Goal: Task Accomplishment & Management: Use online tool/utility

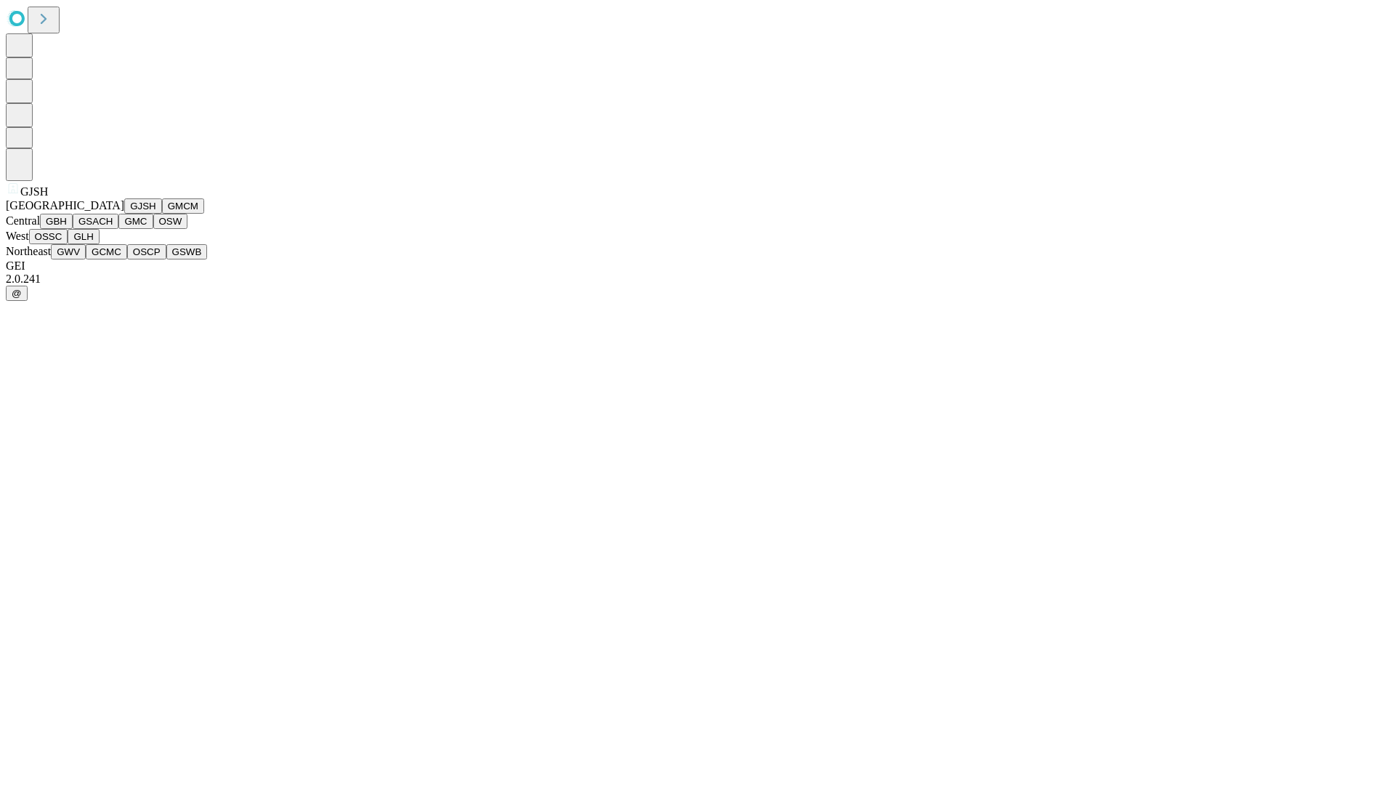
click at [124, 214] on button "GJSH" at bounding box center [143, 205] width 38 height 15
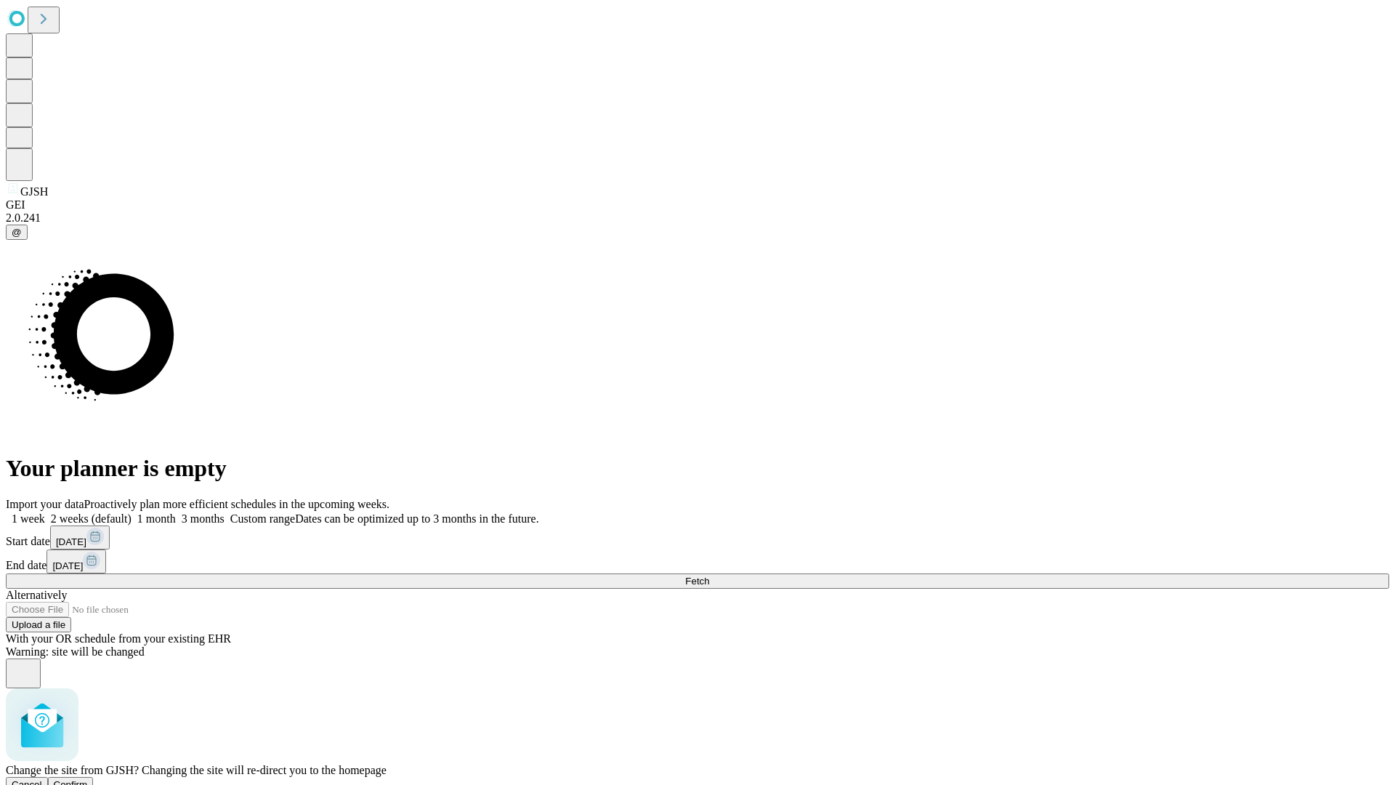
click at [88, 779] on span "Confirm" at bounding box center [71, 784] width 34 height 11
click at [131, 512] on label "2 weeks (default)" at bounding box center [88, 518] width 86 height 12
click at [709, 575] on span "Fetch" at bounding box center [697, 580] width 24 height 11
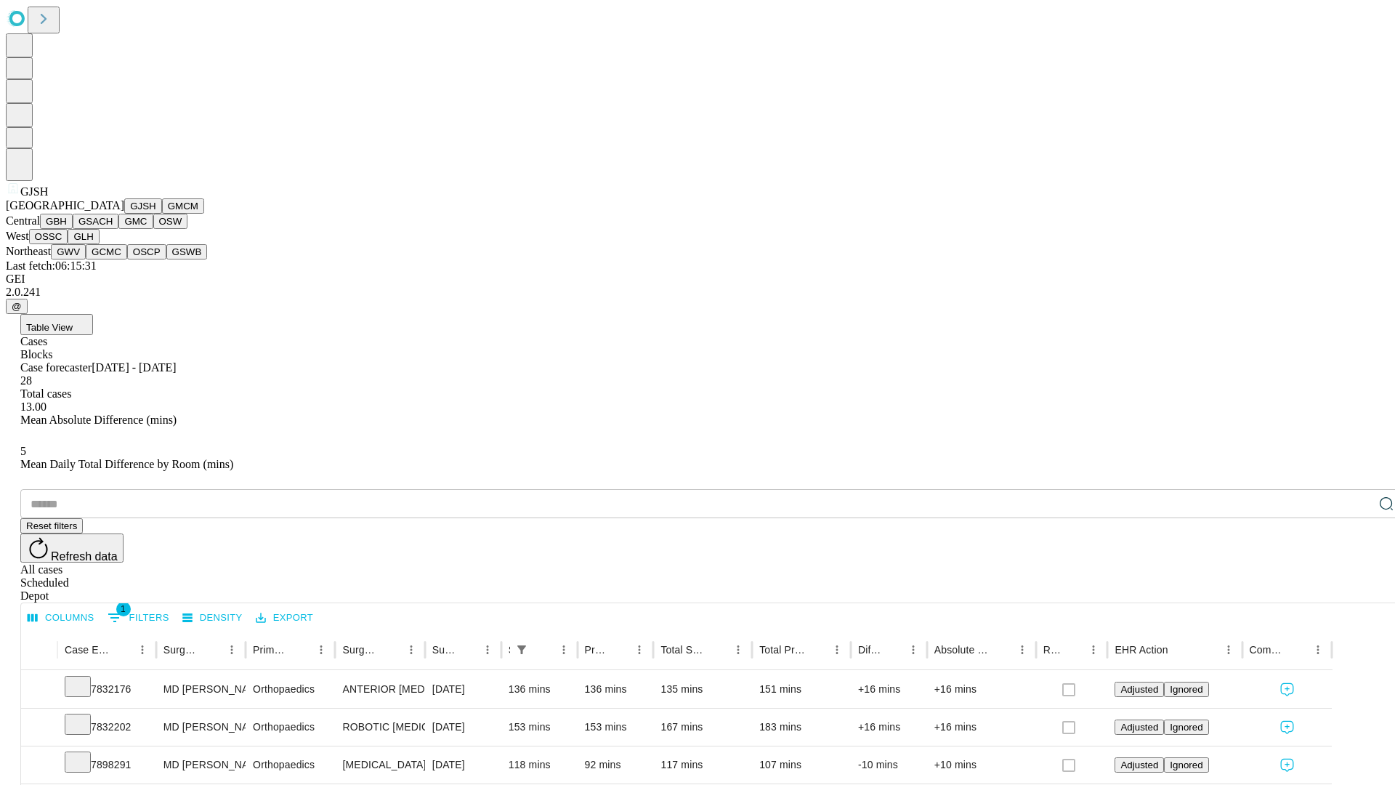
click at [162, 214] on button "GMCM" at bounding box center [183, 205] width 42 height 15
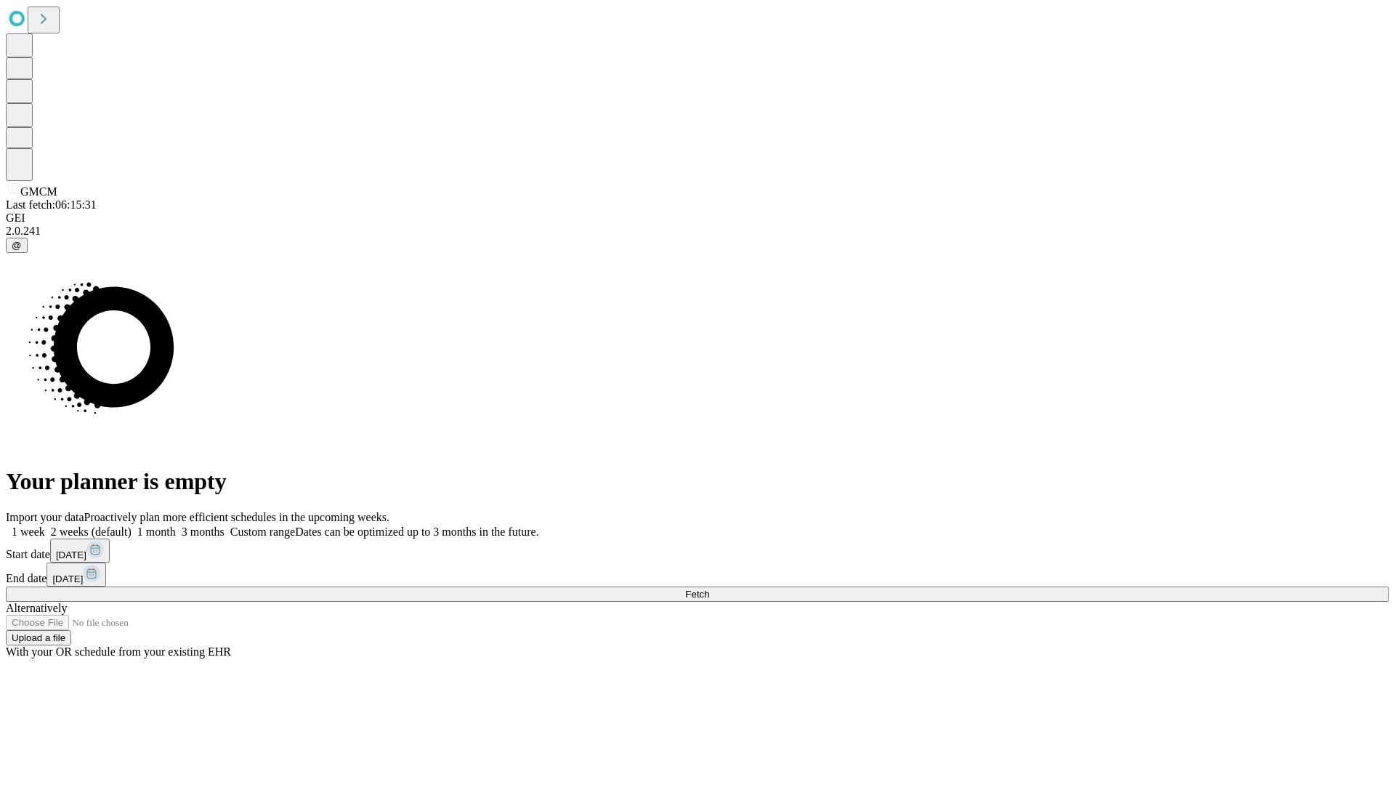
click at [131, 525] on label "2 weeks (default)" at bounding box center [88, 531] width 86 height 12
click at [709, 588] on span "Fetch" at bounding box center [697, 593] width 24 height 11
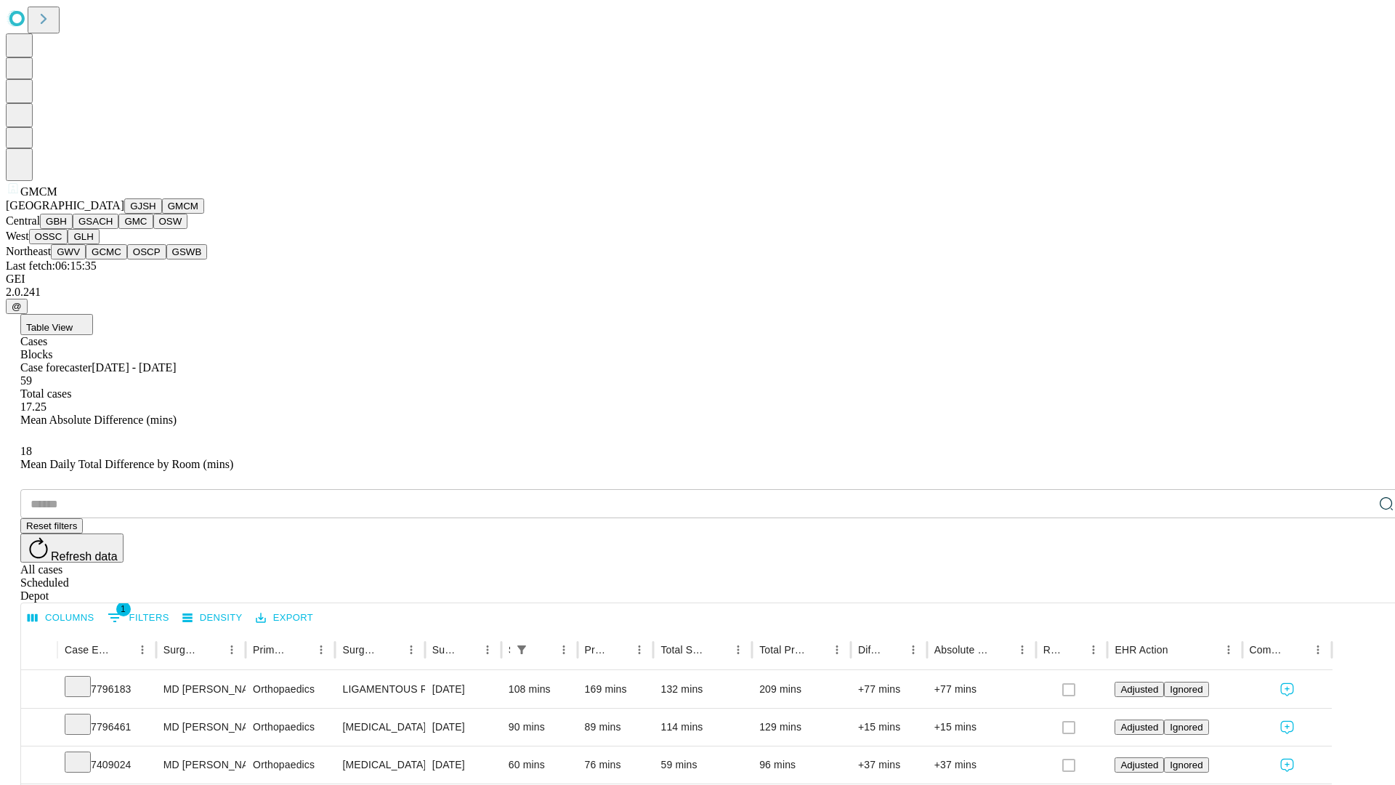
click at [73, 229] on button "GBH" at bounding box center [56, 221] width 33 height 15
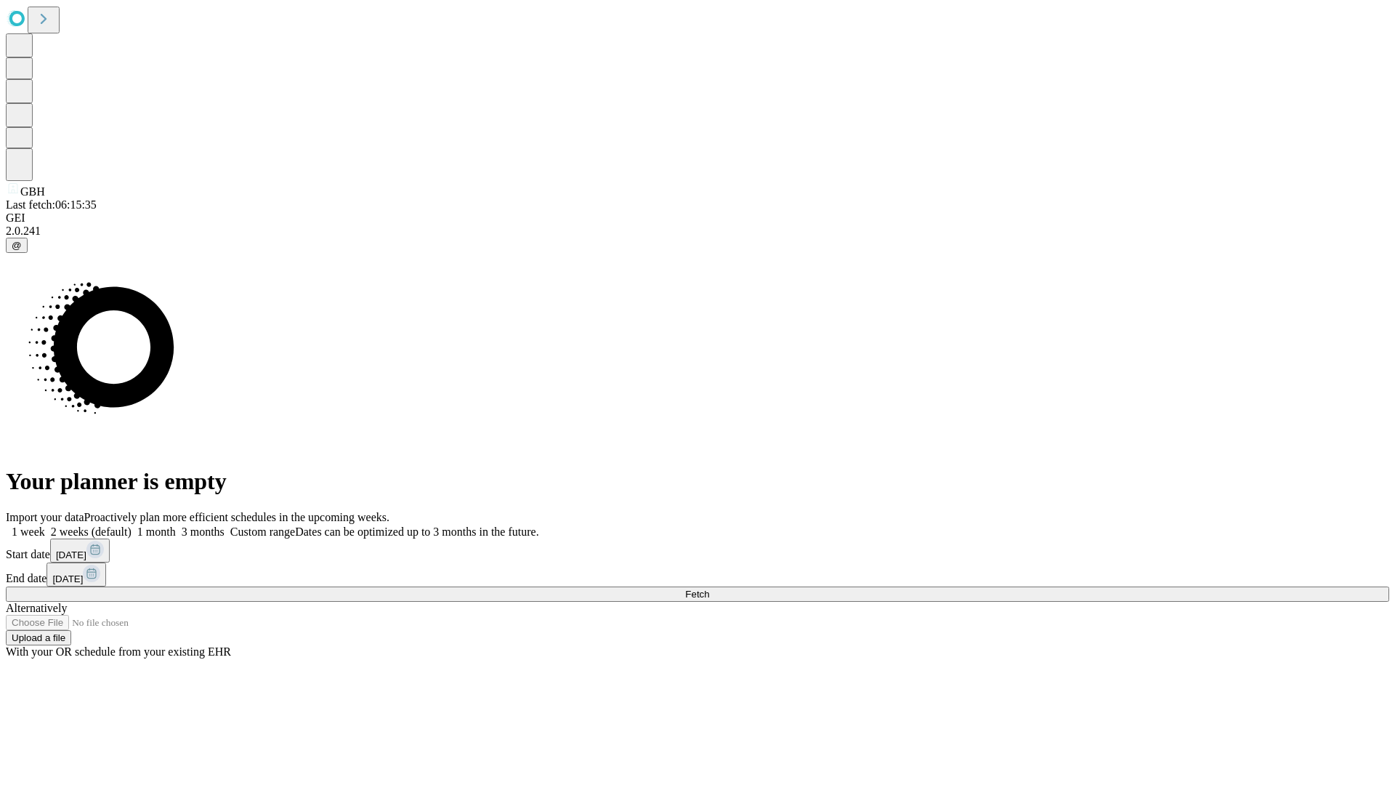
click at [709, 588] on span "Fetch" at bounding box center [697, 593] width 24 height 11
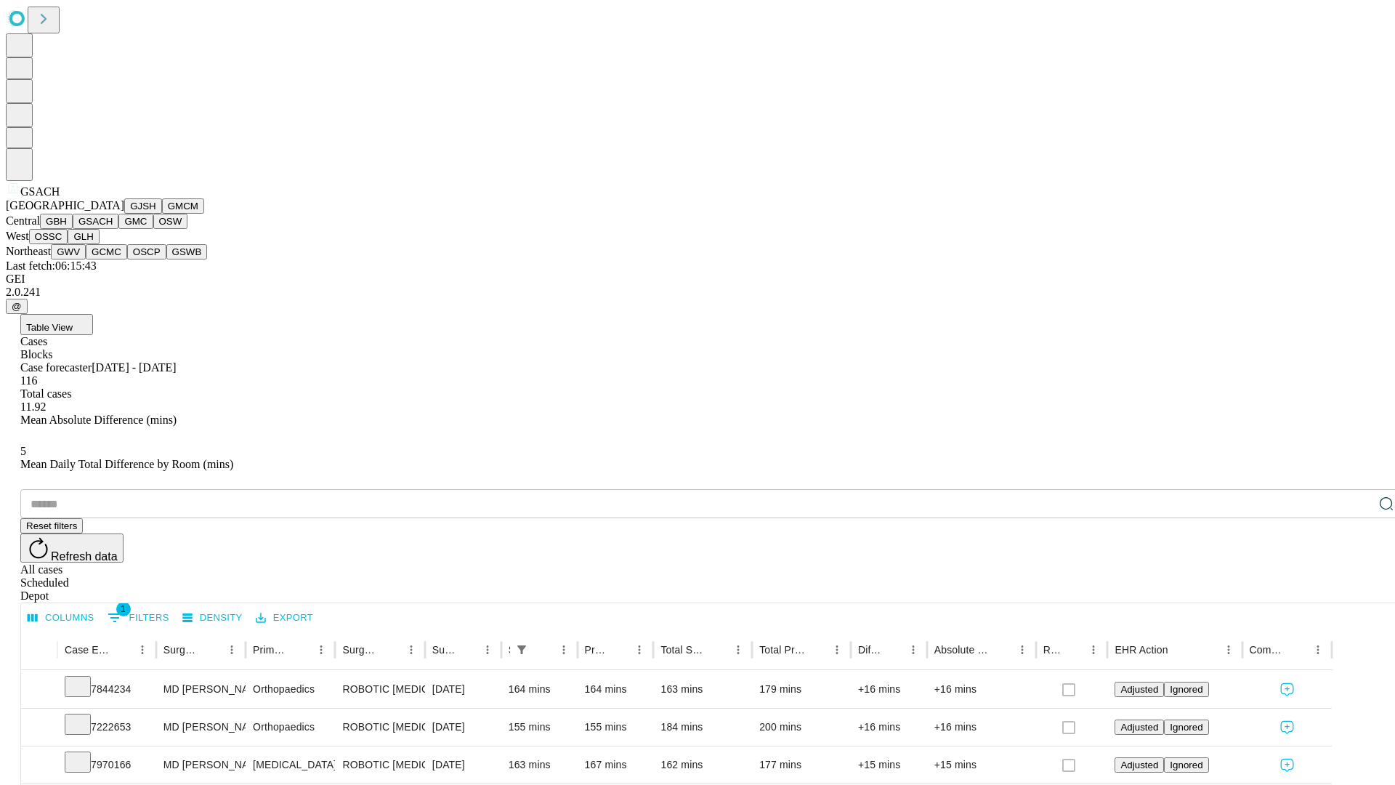
click at [118, 229] on button "GMC" at bounding box center [135, 221] width 34 height 15
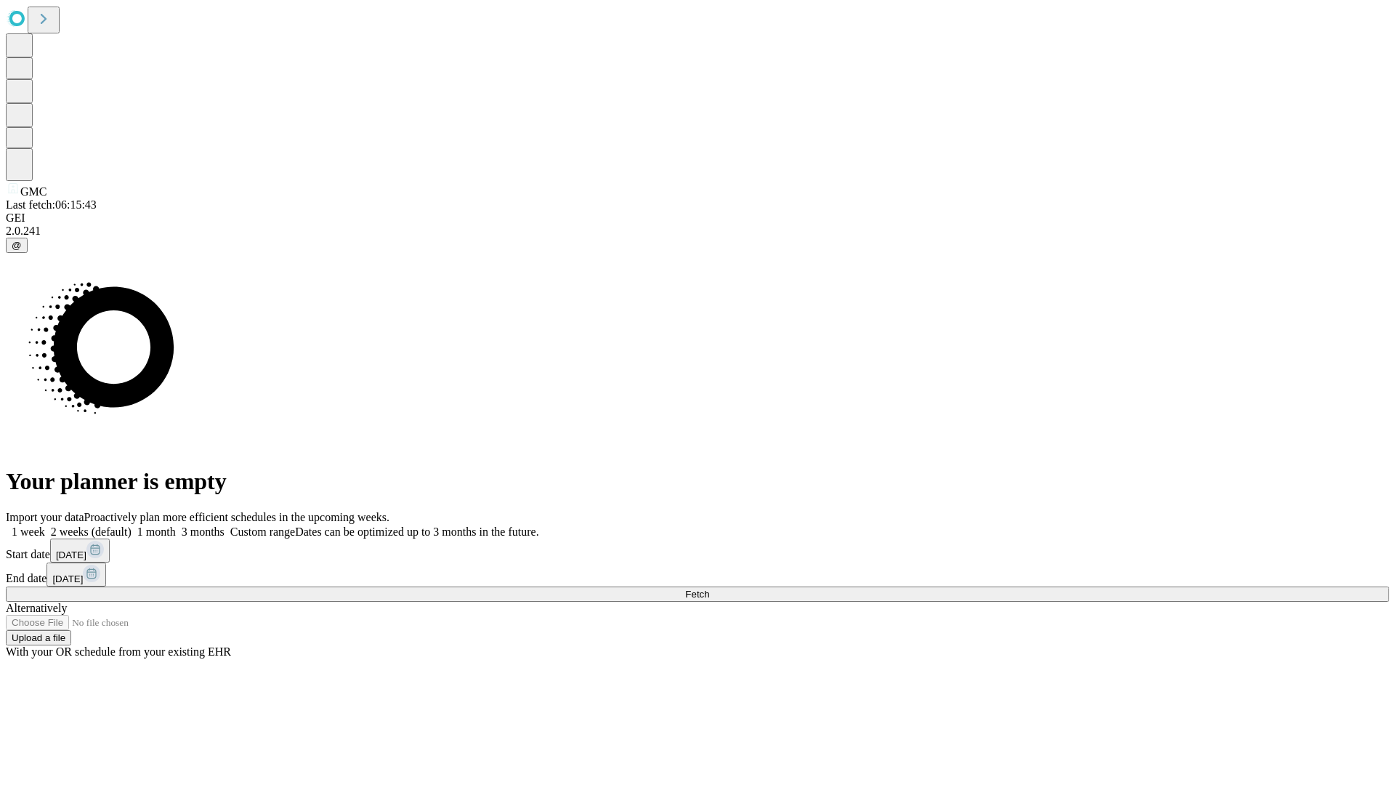
click at [131, 525] on label "2 weeks (default)" at bounding box center [88, 531] width 86 height 12
click at [709, 588] on span "Fetch" at bounding box center [697, 593] width 24 height 11
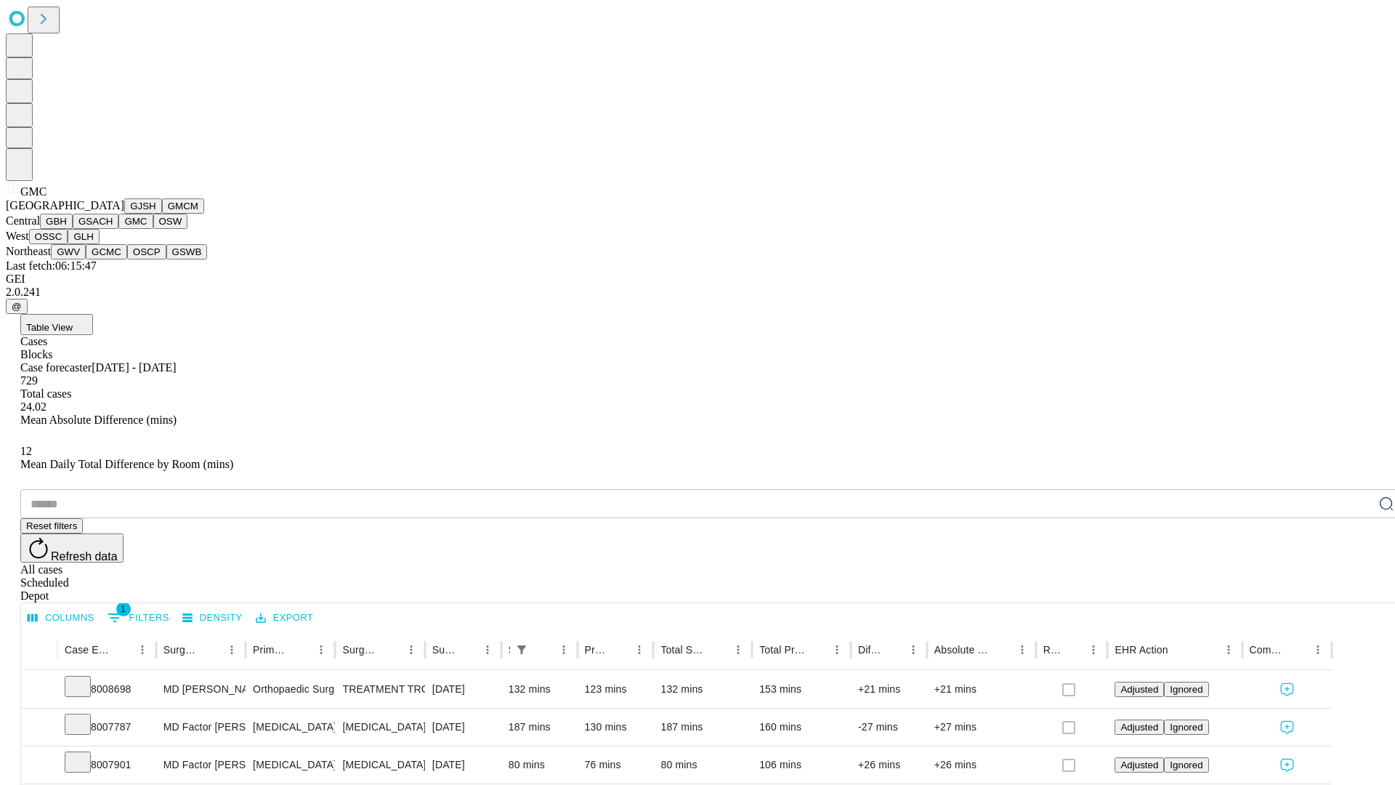
click at [153, 229] on button "OSW" at bounding box center [170, 221] width 35 height 15
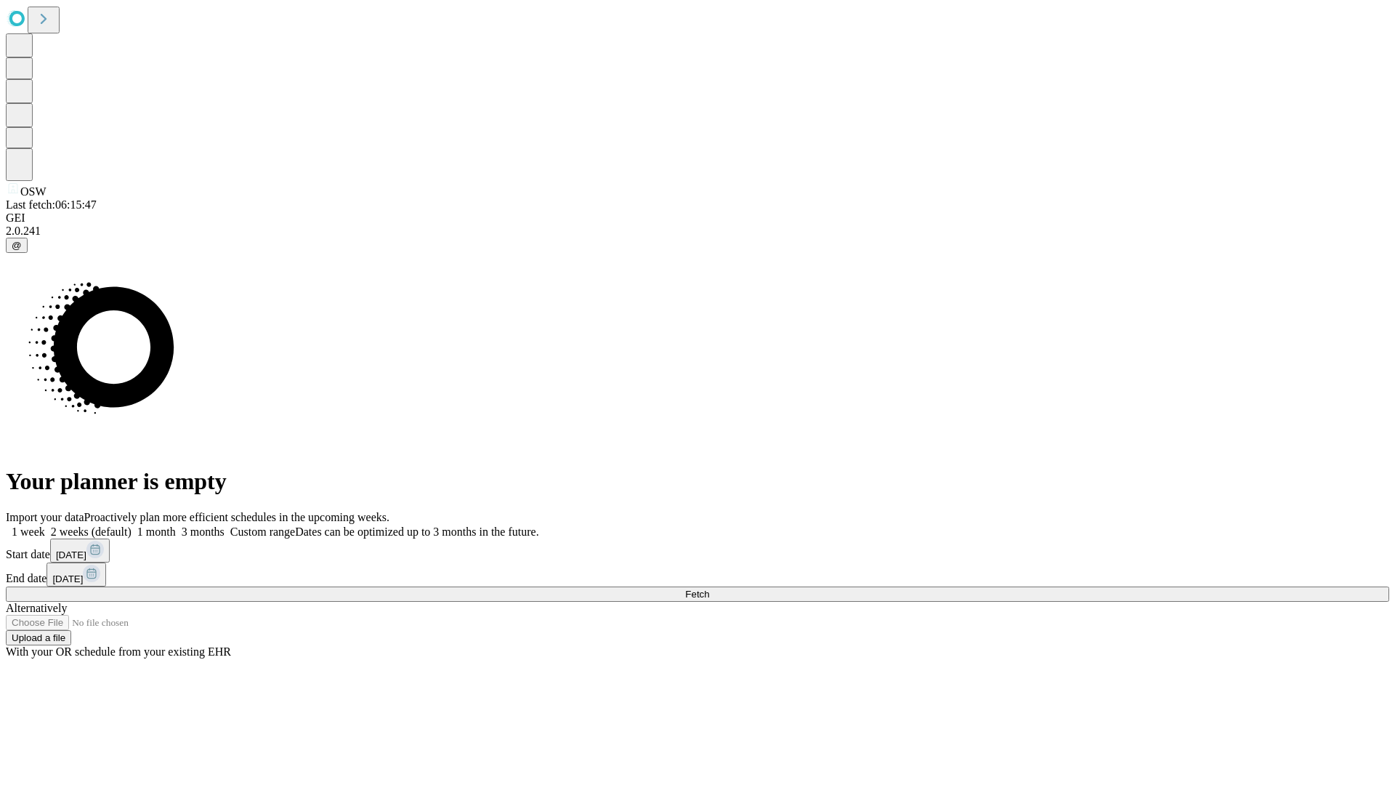
click at [131, 525] on label "2 weeks (default)" at bounding box center [88, 531] width 86 height 12
click at [709, 588] on span "Fetch" at bounding box center [697, 593] width 24 height 11
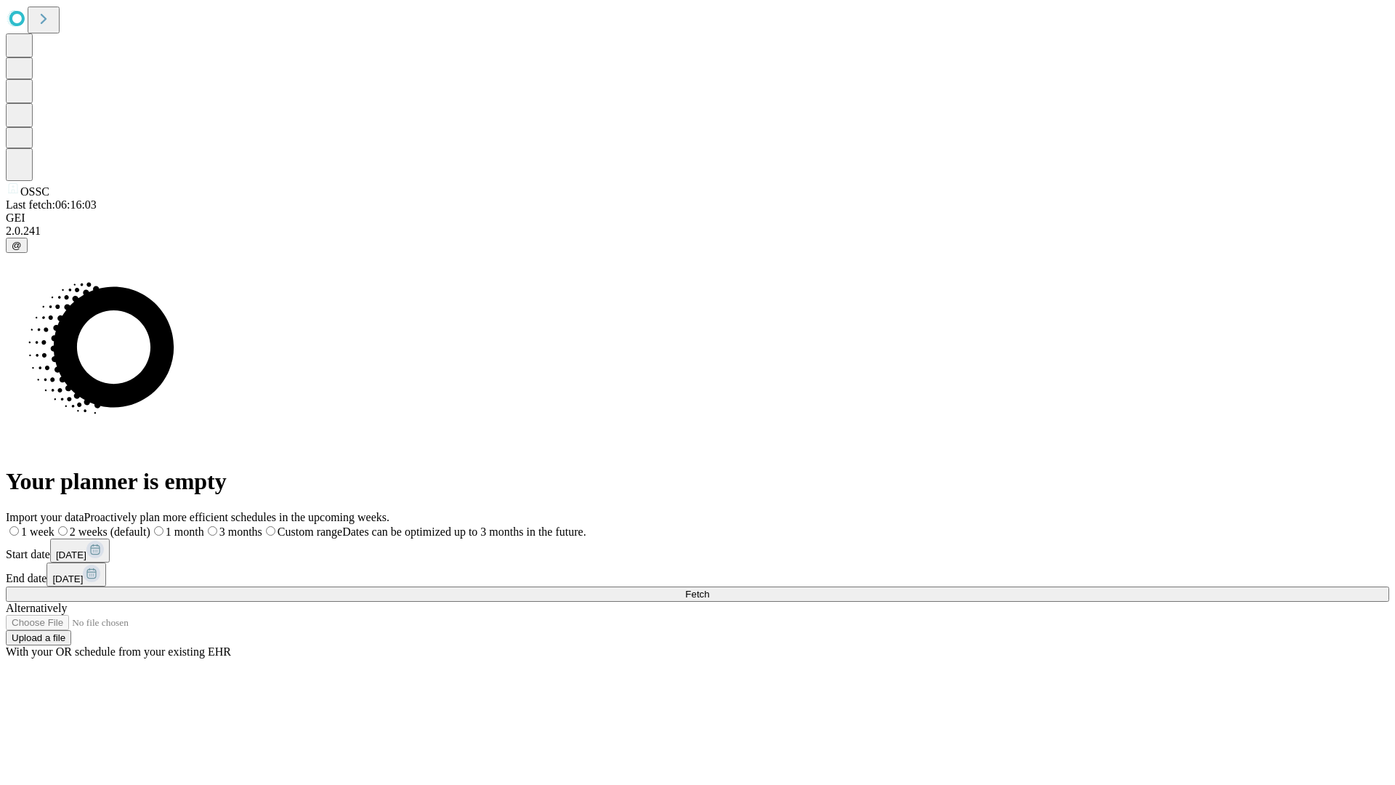
click at [709, 588] on span "Fetch" at bounding box center [697, 593] width 24 height 11
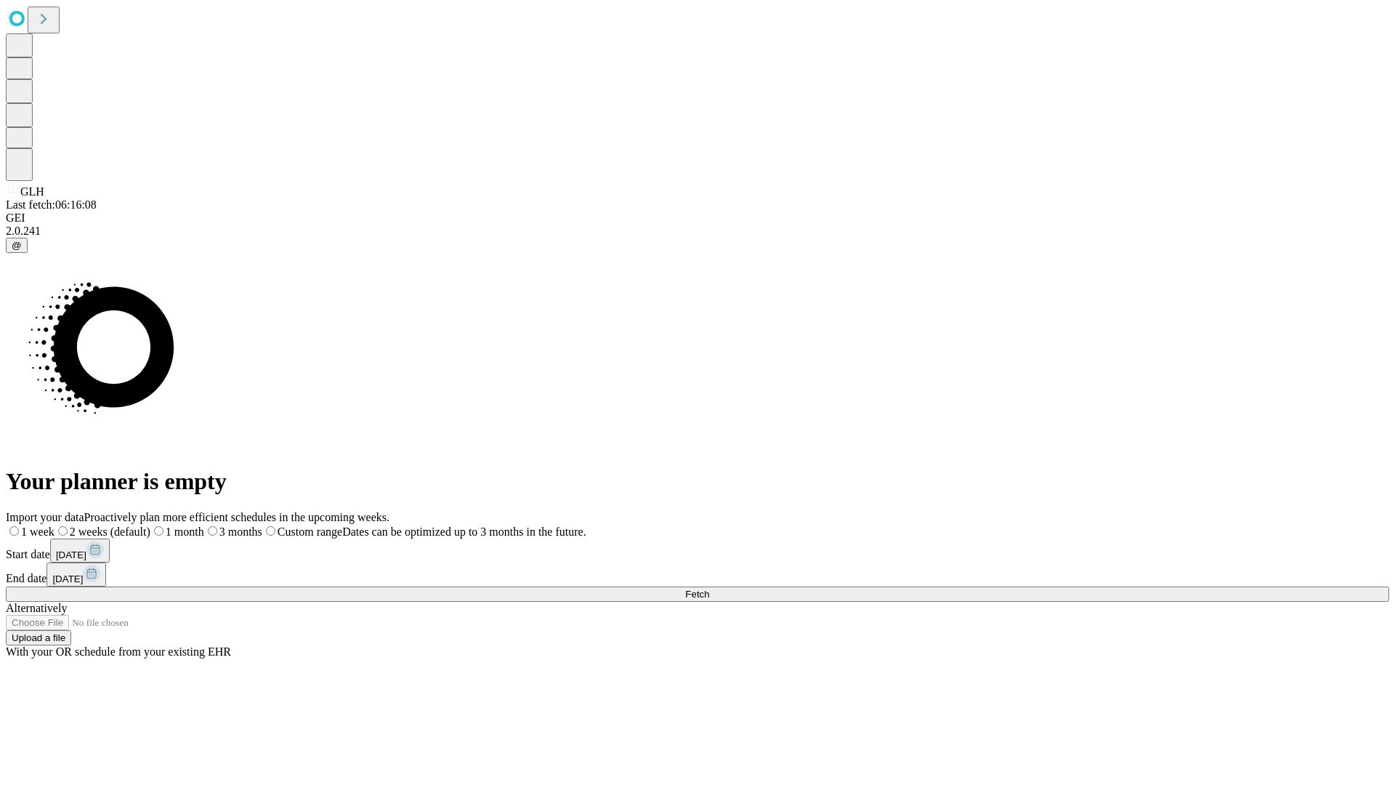
click at [709, 588] on span "Fetch" at bounding box center [697, 593] width 24 height 11
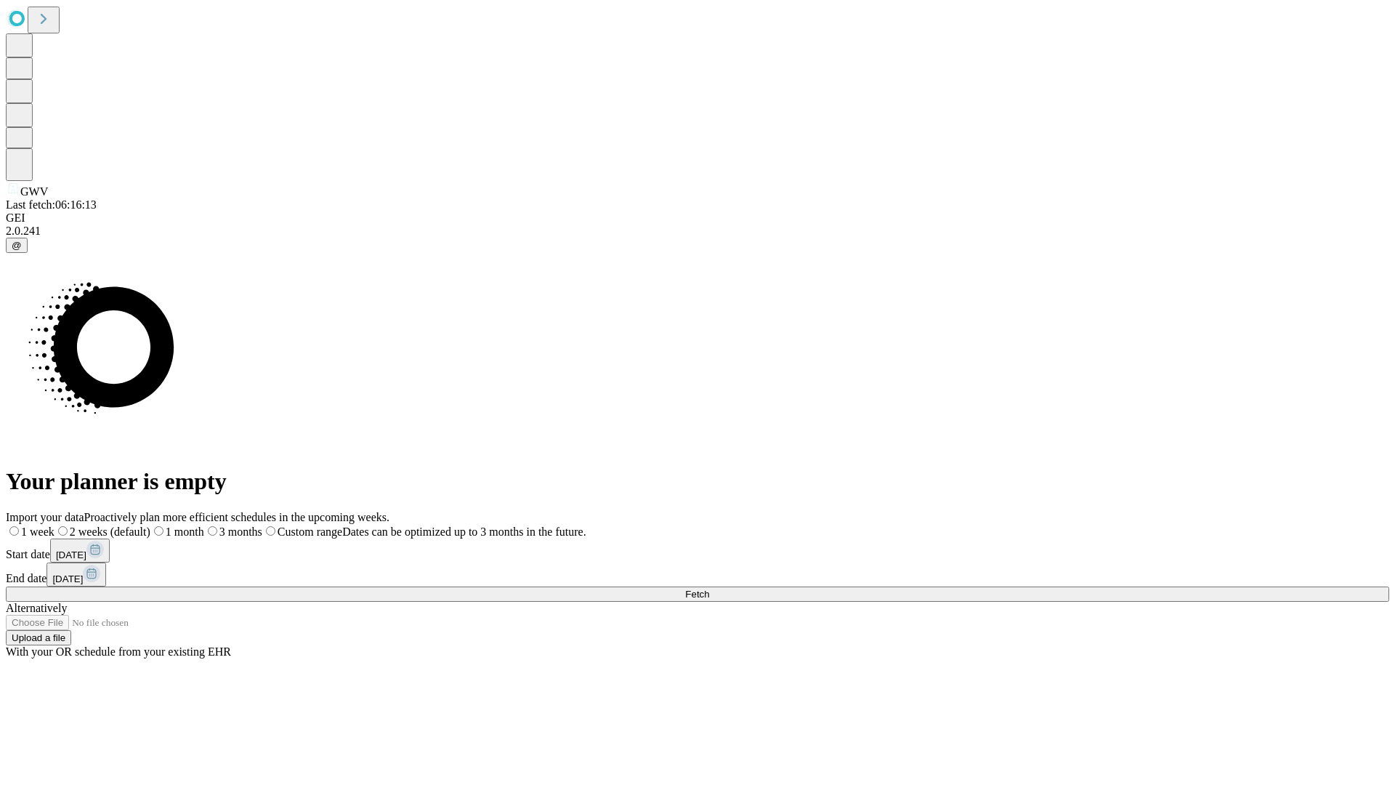
click at [709, 588] on span "Fetch" at bounding box center [697, 593] width 24 height 11
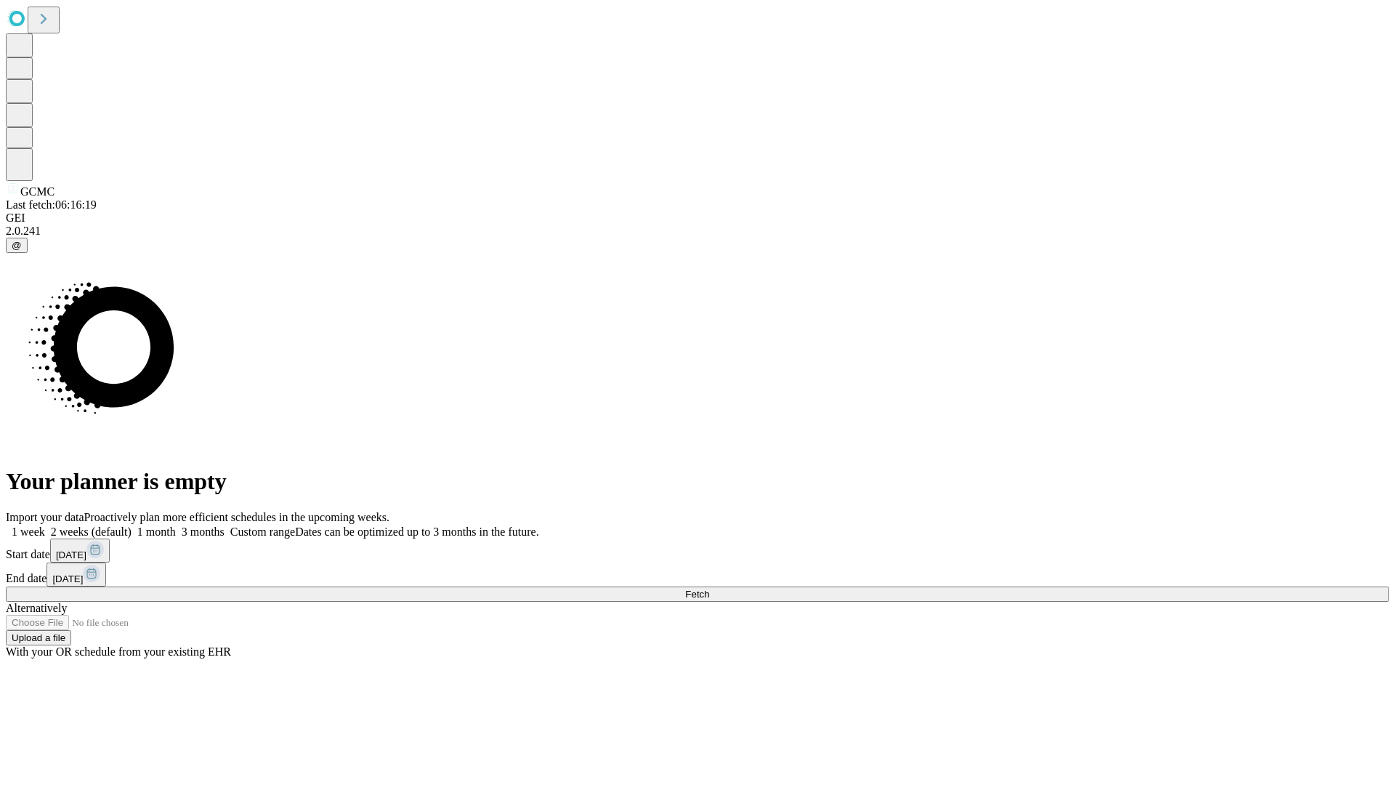
click at [131, 525] on label "2 weeks (default)" at bounding box center [88, 531] width 86 height 12
click at [709, 588] on span "Fetch" at bounding box center [697, 593] width 24 height 11
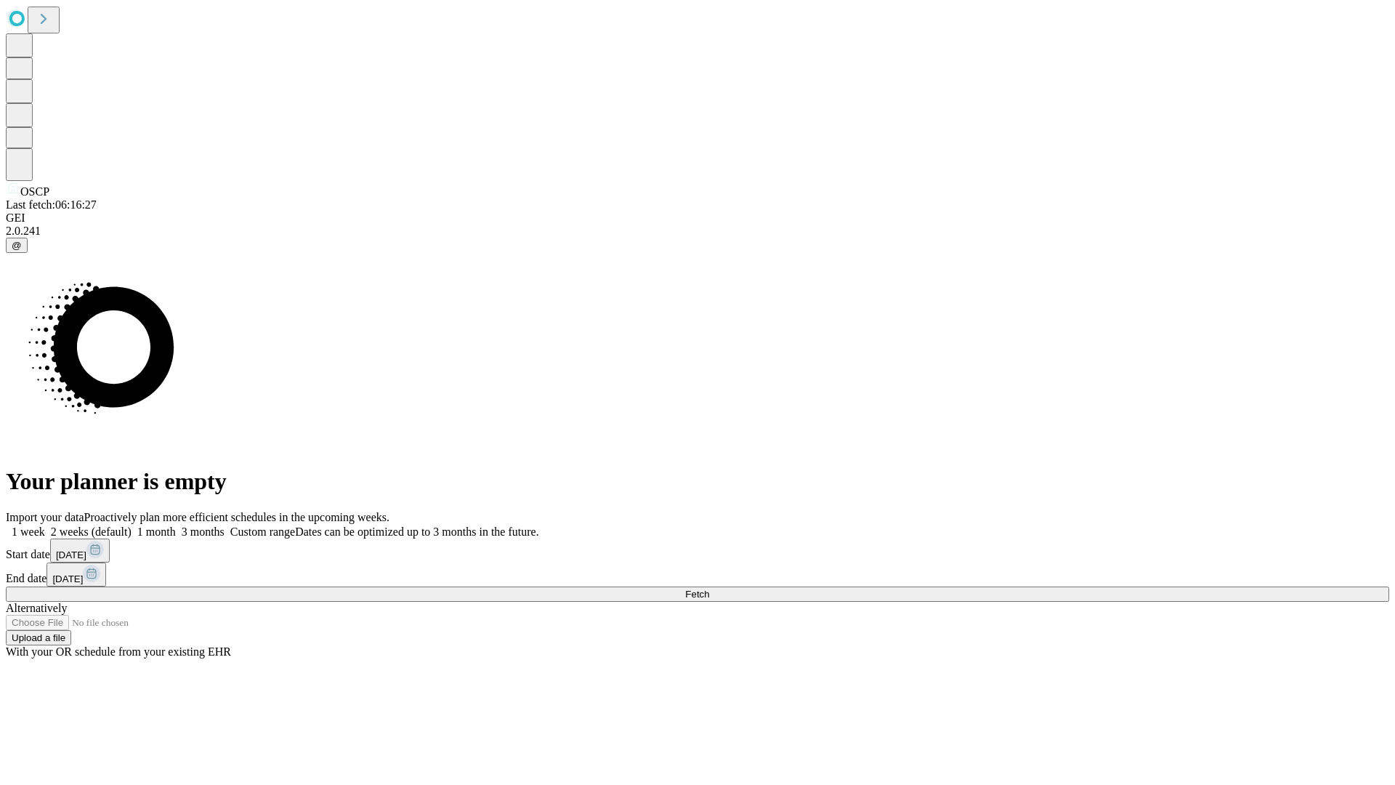
click at [131, 525] on label "2 weeks (default)" at bounding box center [88, 531] width 86 height 12
click at [709, 588] on span "Fetch" at bounding box center [697, 593] width 24 height 11
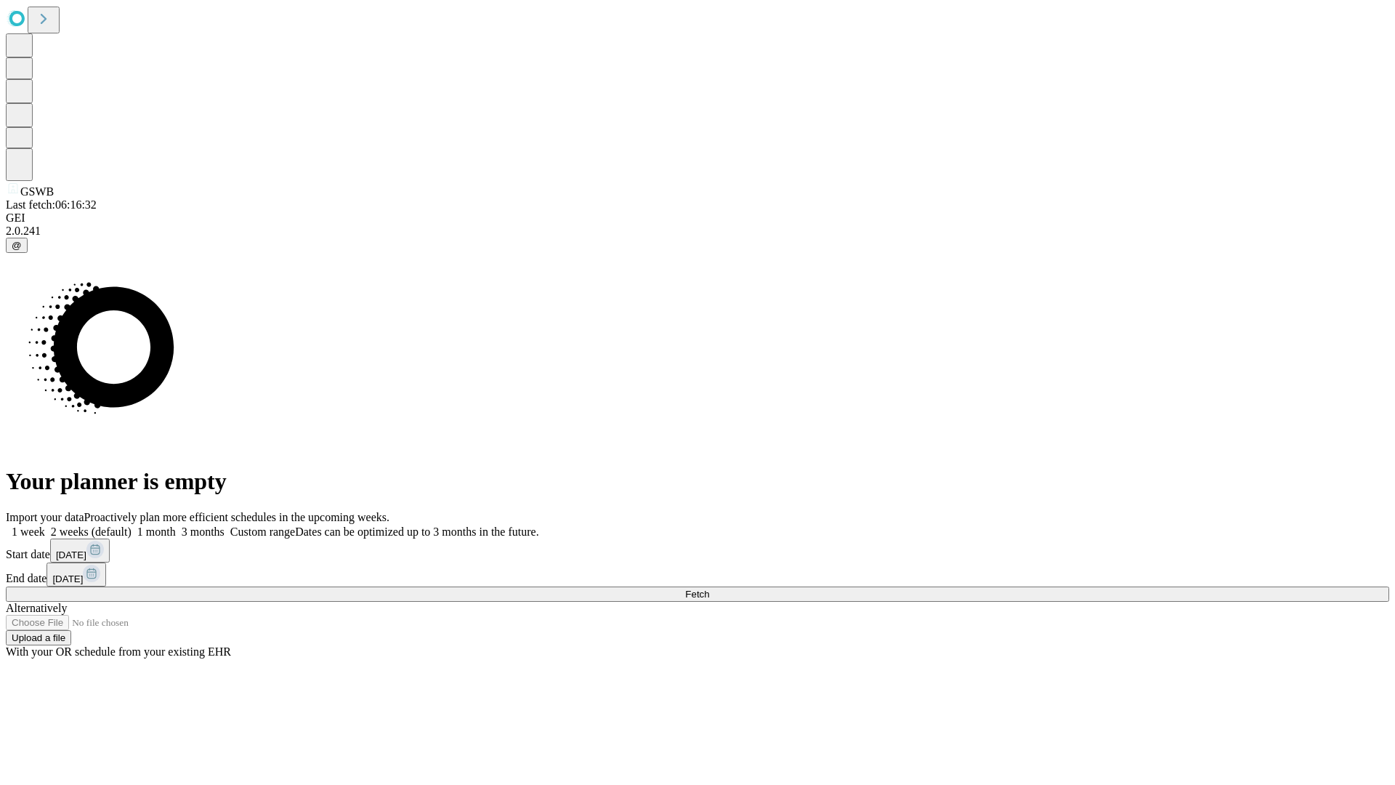
click at [131, 525] on label "2 weeks (default)" at bounding box center [88, 531] width 86 height 12
click at [709, 588] on span "Fetch" at bounding box center [697, 593] width 24 height 11
